Goal: Check status: Check status

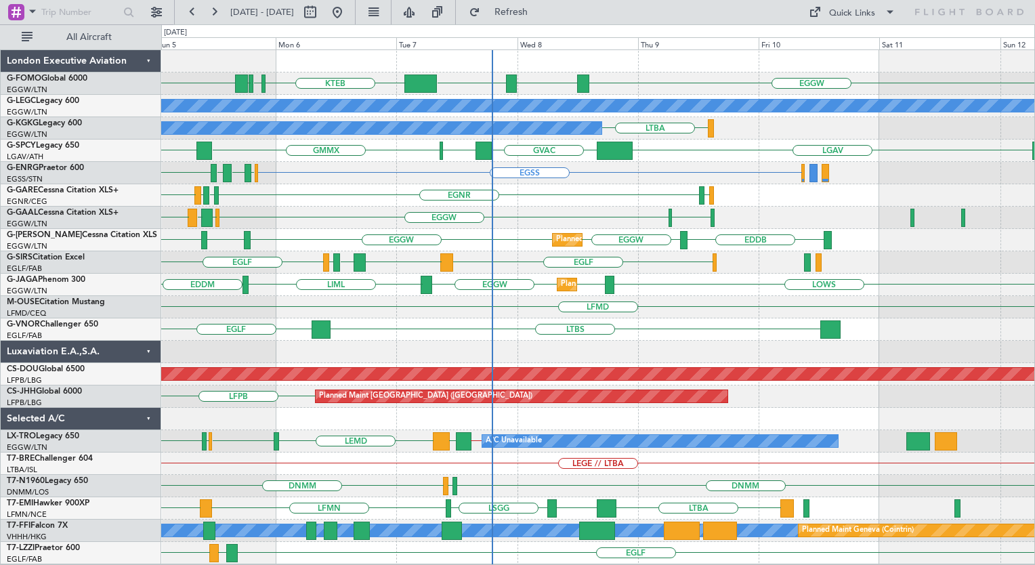
click at [574, 307] on div "MYAM EGGW ESSA EGGW KTEB [DEMOGRAPHIC_DATA] KTEB A/C Unavailable [GEOGRAPHIC_DA…" at bounding box center [597, 307] width 873 height 514
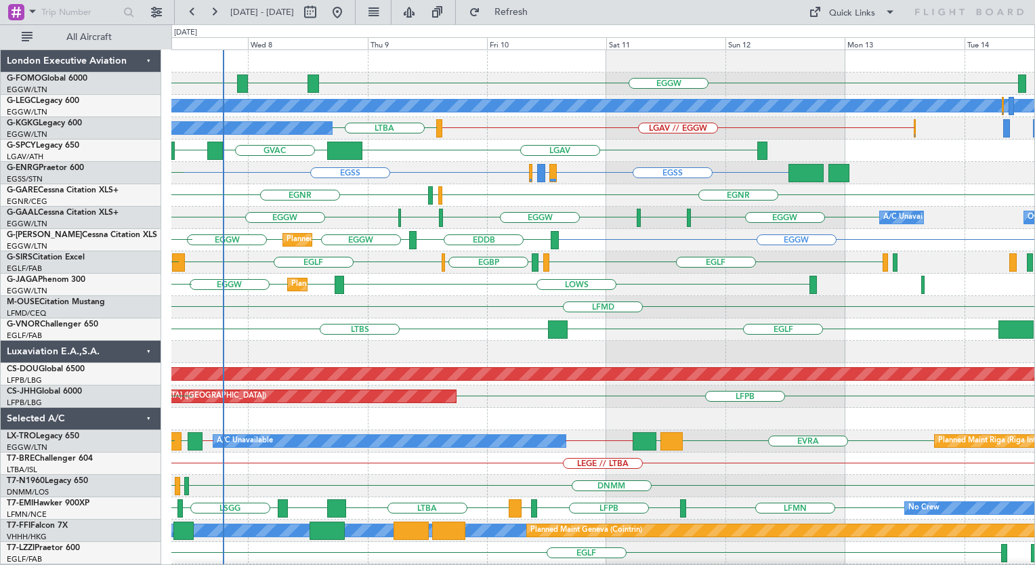
click at [355, 221] on div "EGGW ESSA EGGW KTEB [DEMOGRAPHIC_DATA] KTEB MYAM A/C Unavailable [GEOGRAPHIC_DA…" at bounding box center [602, 329] width 863 height 559
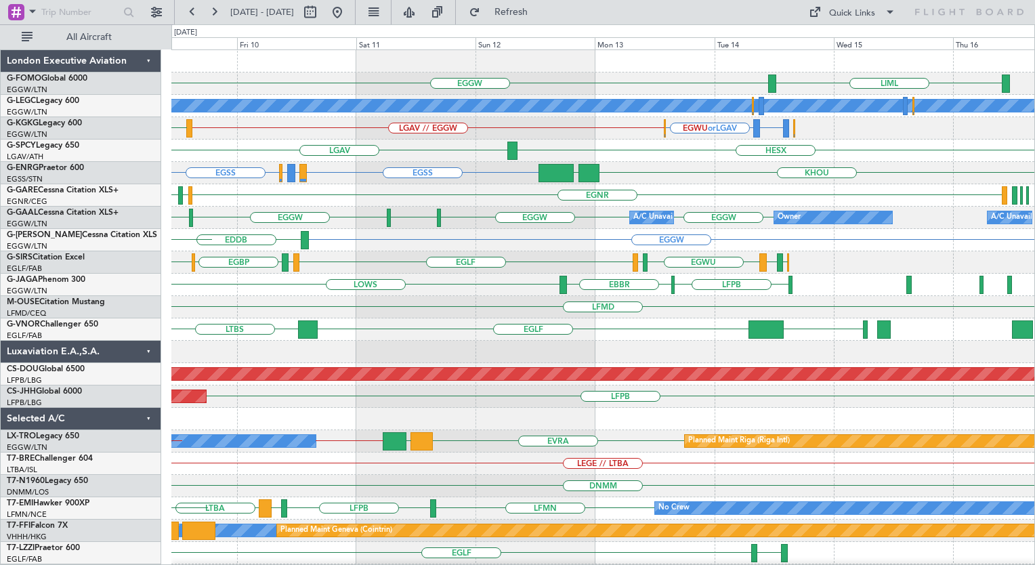
click at [487, 337] on div "LIML EGGW ESSA EGGW A/C Unavailable [GEOGRAPHIC_DATA] ([GEOGRAPHIC_DATA]) EGAC …" at bounding box center [602, 329] width 863 height 559
